Goal: Transaction & Acquisition: Purchase product/service

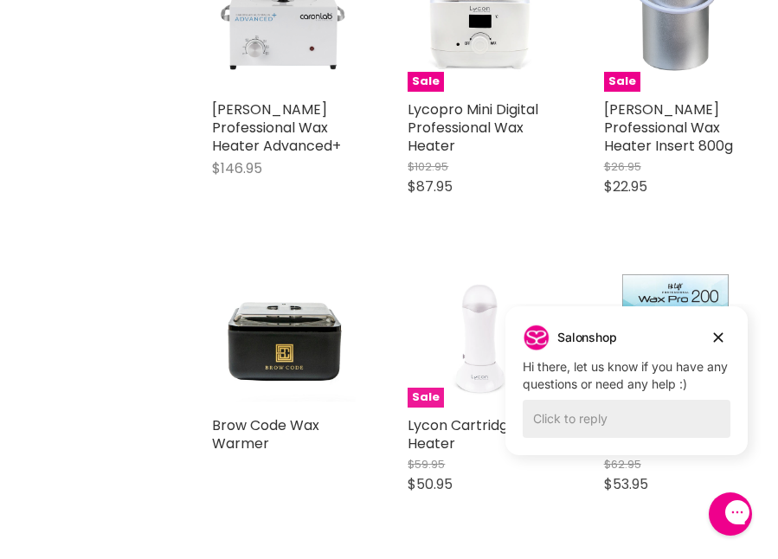
scroll to position [527, 0]
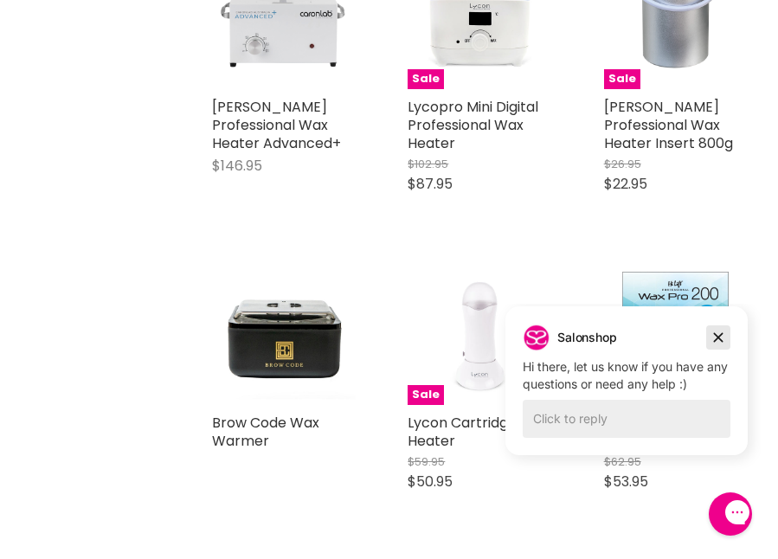
click at [719, 340] on icon "Dismiss campaign" at bounding box center [718, 337] width 17 height 21
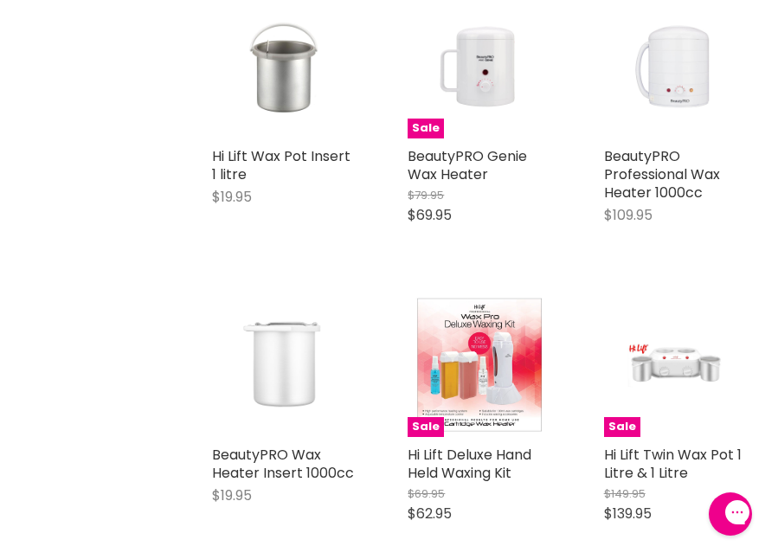
scroll to position [2188, 0]
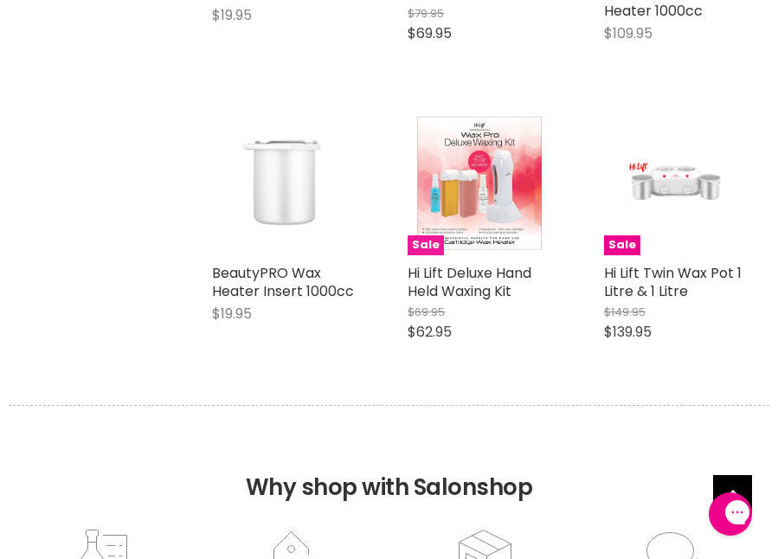
click at [475, 208] on img "Main content" at bounding box center [480, 183] width 144 height 144
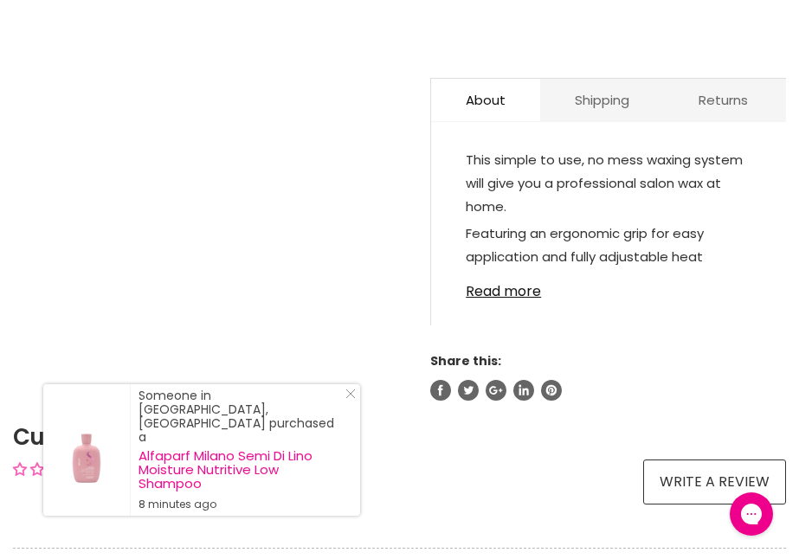
scroll to position [937, 0]
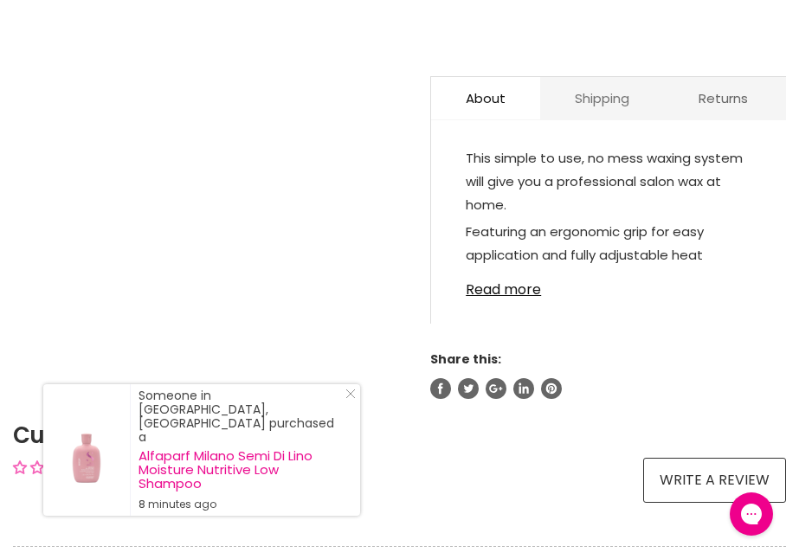
click at [601, 77] on link "Shipping" at bounding box center [602, 98] width 124 height 42
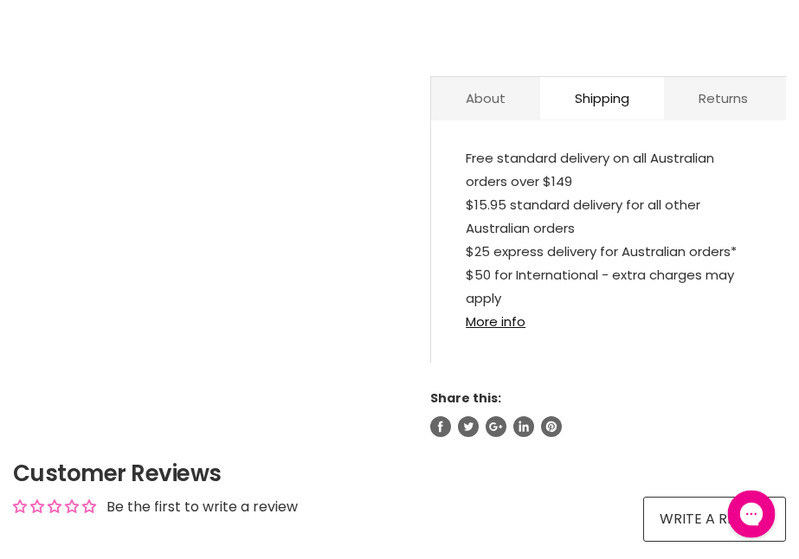
click at [751, 510] on icon "Gorgias live chat" at bounding box center [751, 514] width 19 height 19
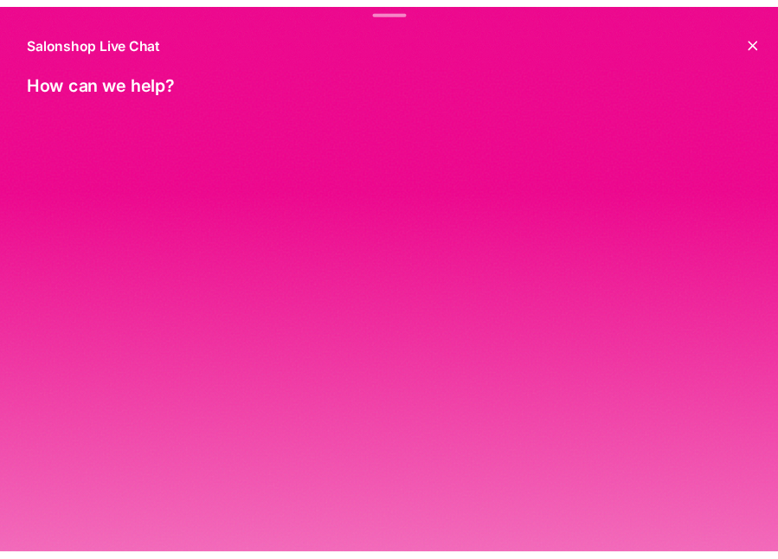
scroll to position [0, 0]
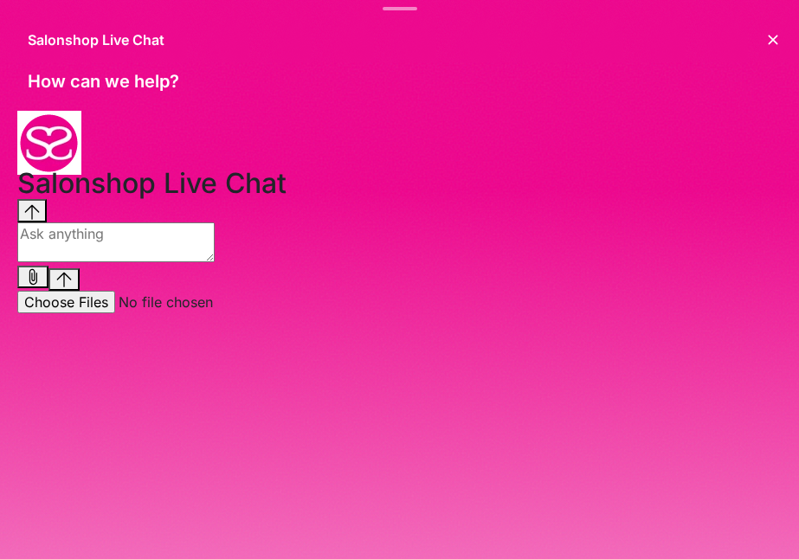
click at [201, 262] on textarea "live chat message input" at bounding box center [115, 242] width 197 height 40
type textarea "I live in Vaucluse Sydney. is it possible to have delivery of a cartridge wax k…"
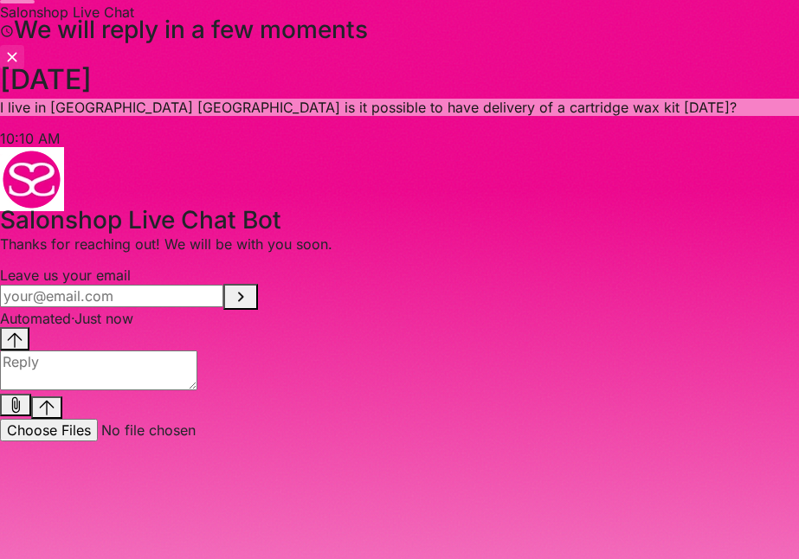
click at [21, 47] on icon "Close the chat window" at bounding box center [11, 57] width 17 height 21
